Goal: Transaction & Acquisition: Download file/media

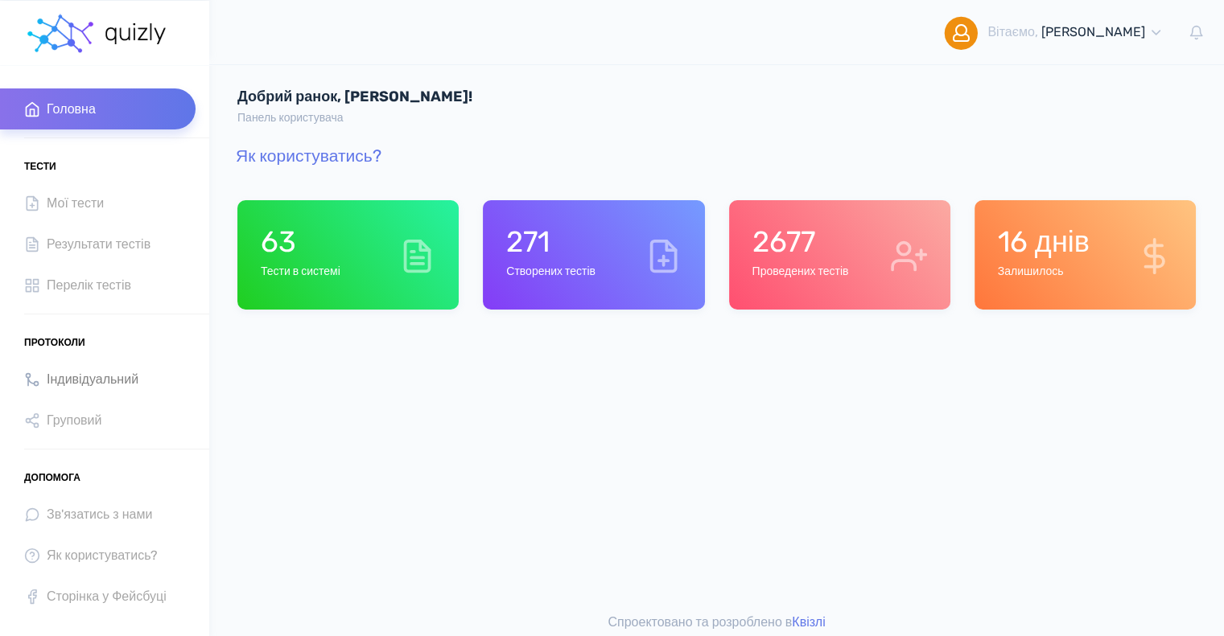
click at [75, 379] on span "Індивідуальний" at bounding box center [93, 379] width 92 height 22
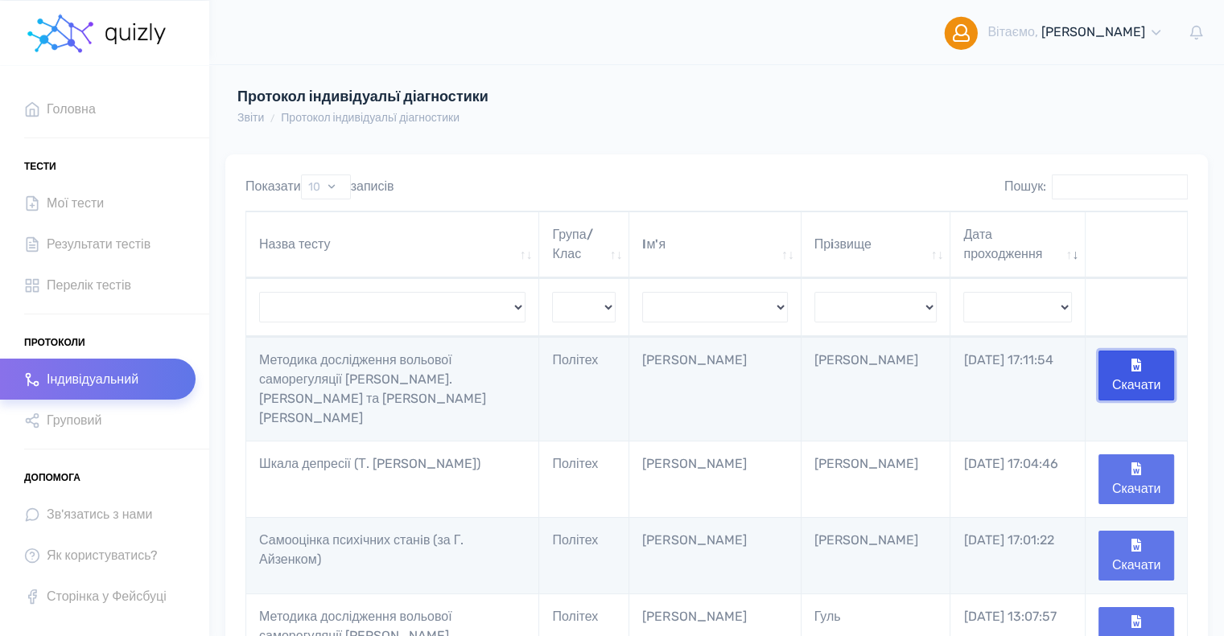
click at [1142, 380] on button "Скачати" at bounding box center [1136, 376] width 76 height 50
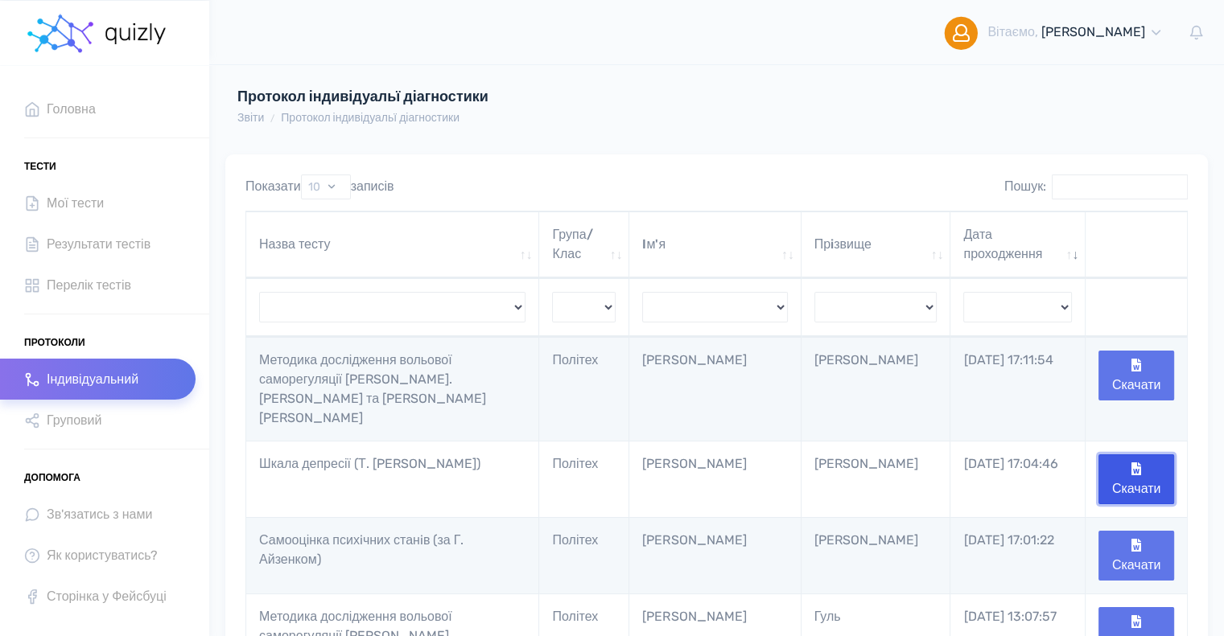
click at [1153, 455] on button "Скачати" at bounding box center [1136, 480] width 76 height 50
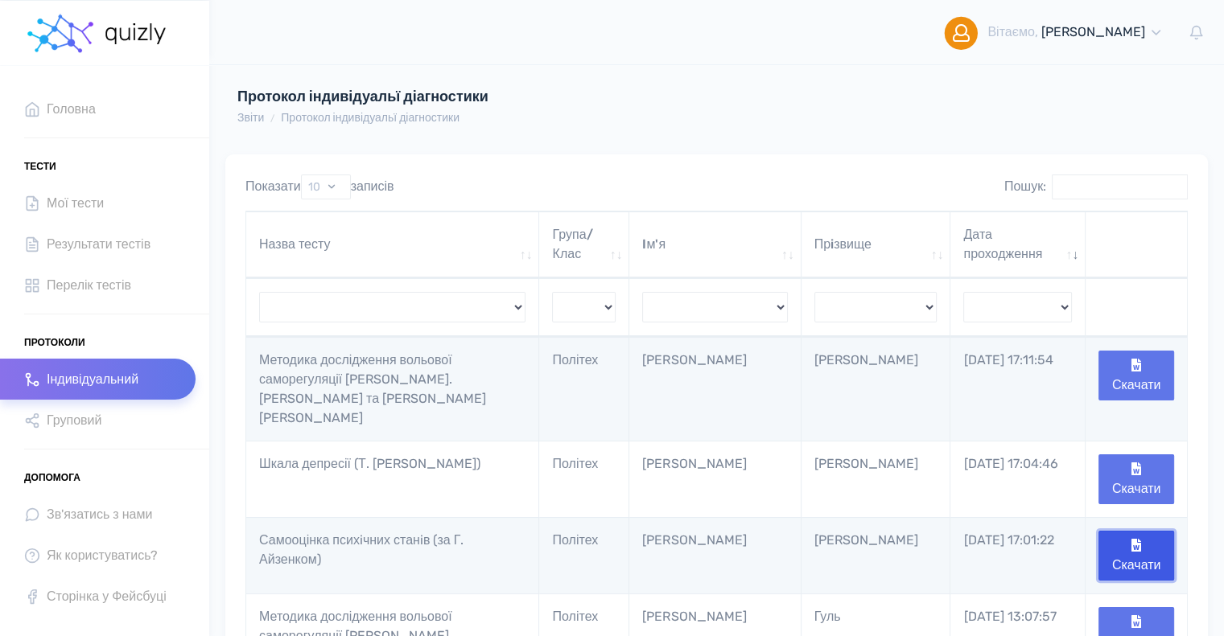
click at [1148, 531] on button "Скачати" at bounding box center [1136, 556] width 76 height 50
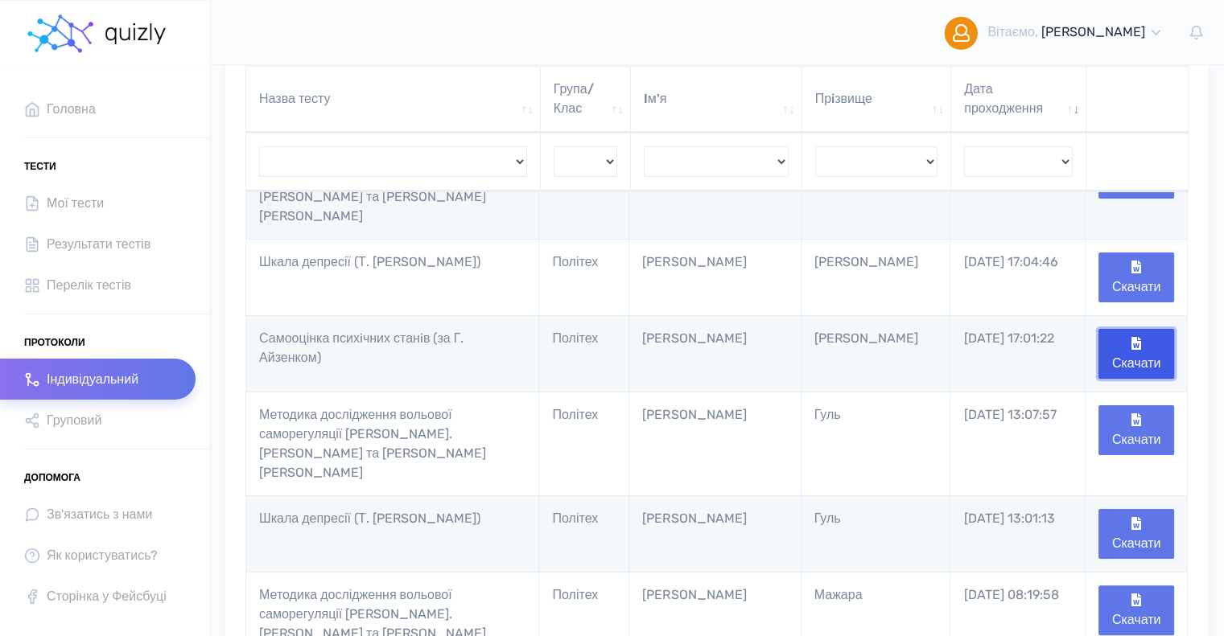
scroll to position [241, 0]
